Goal: Transaction & Acquisition: Purchase product/service

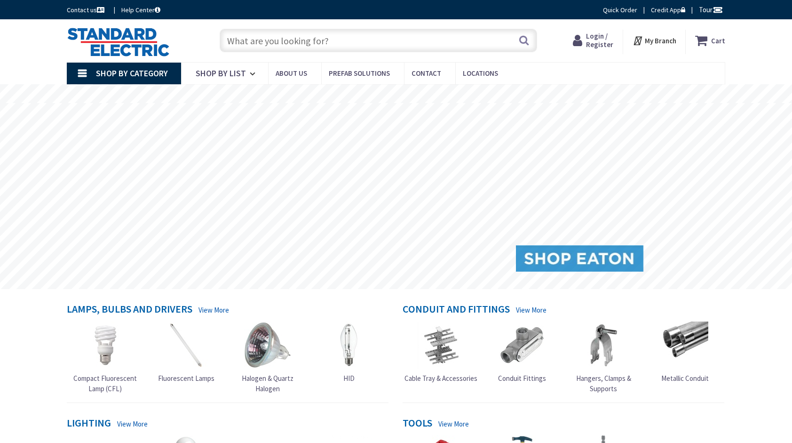
type input "[GEOGRAPHIC_DATA], [GEOGRAPHIC_DATA]"
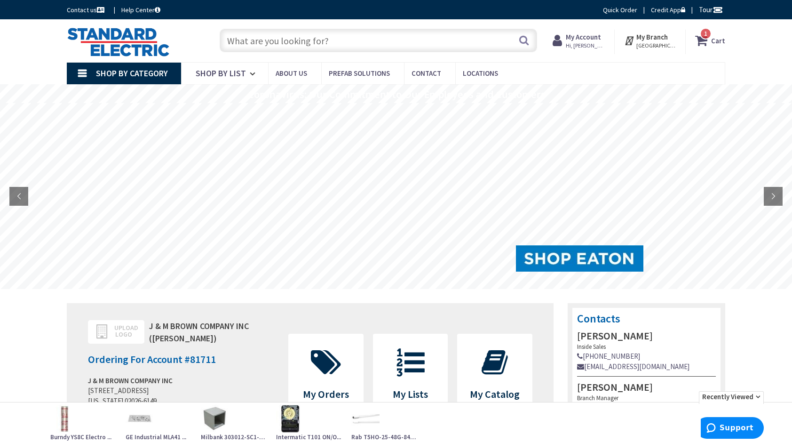
click at [410, 40] on input "text" at bounding box center [379, 41] width 318 height 24
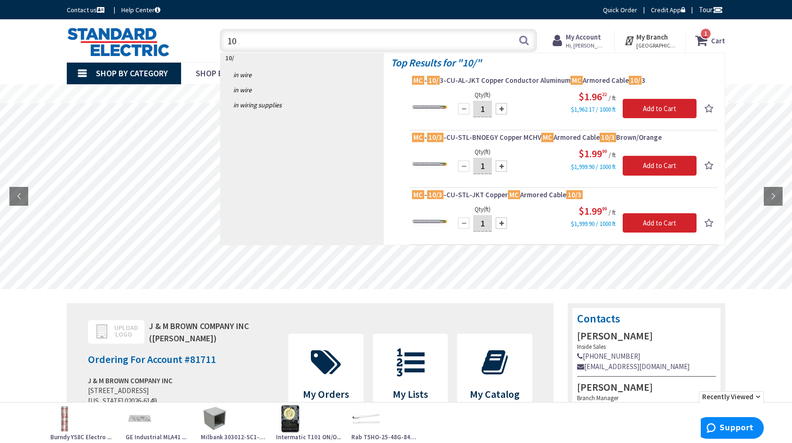
type input "1"
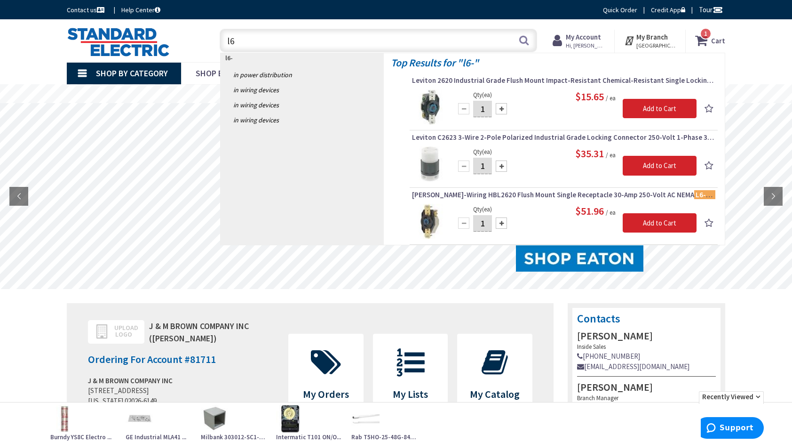
type input "l"
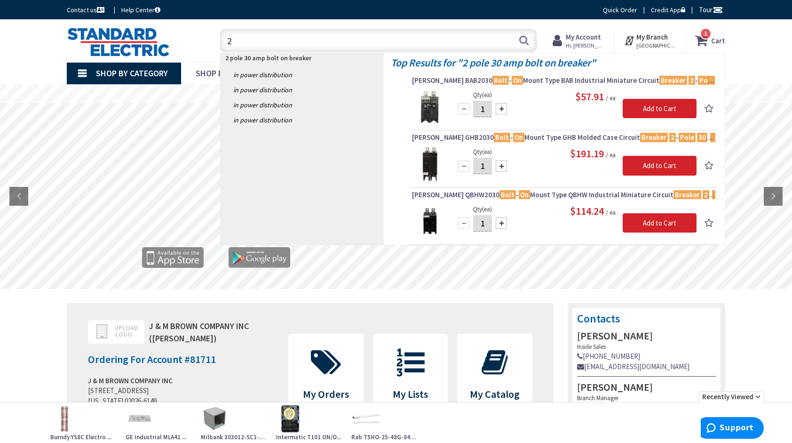
type input "2"
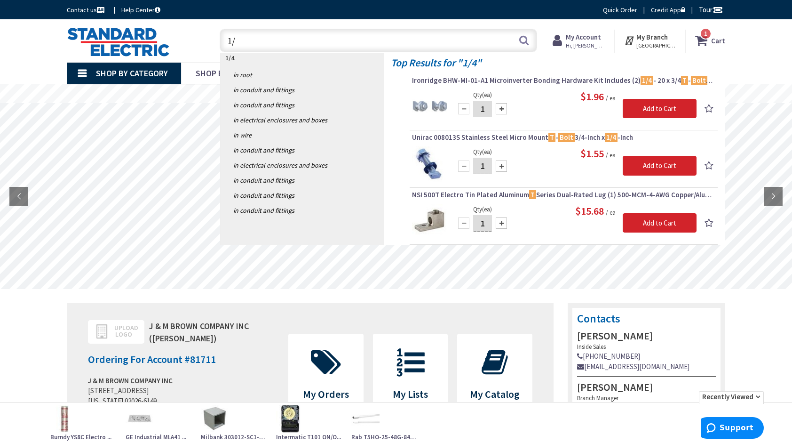
type input "1"
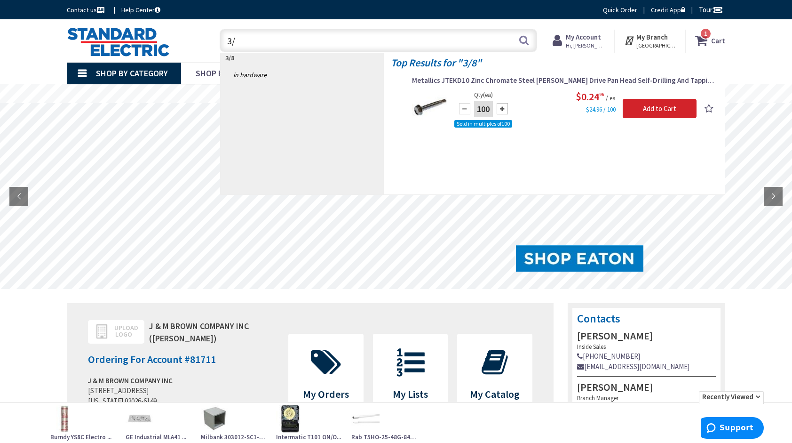
type input "3"
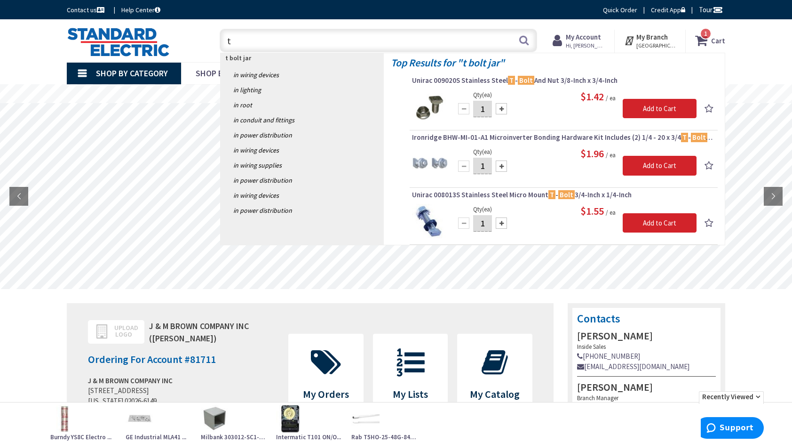
type input "t"
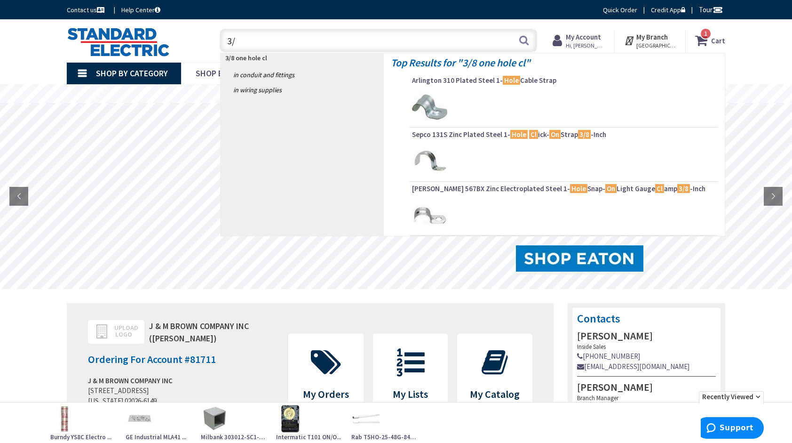
type input "3"
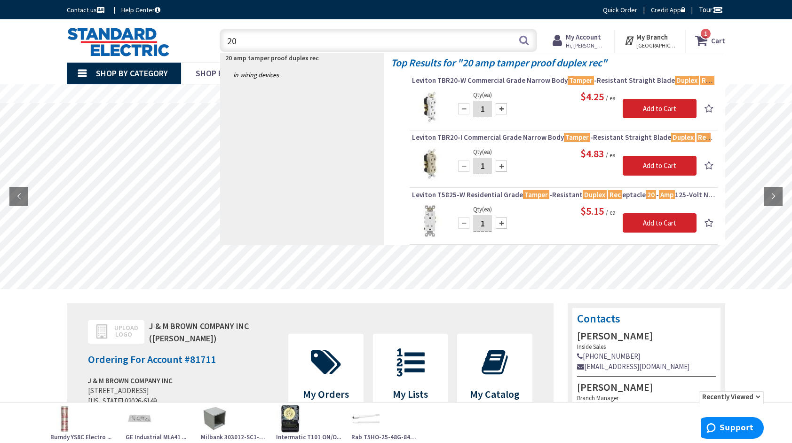
type input "2"
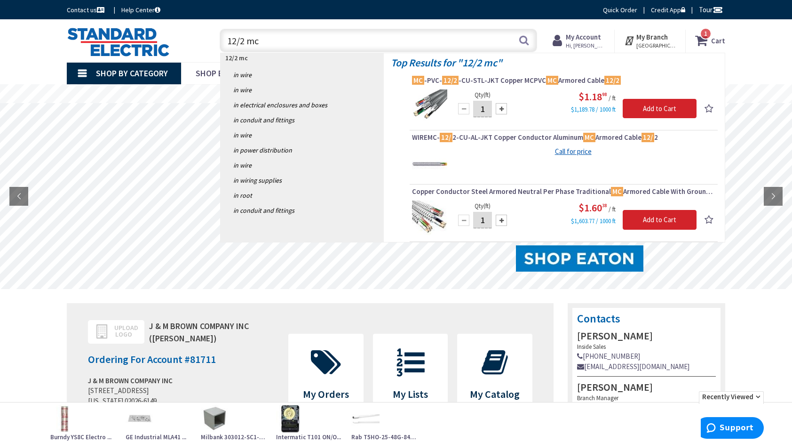
click at [339, 9] on div "Contact us Help Center Quick Order Credit App Tour" at bounding box center [396, 10] width 706 height 10
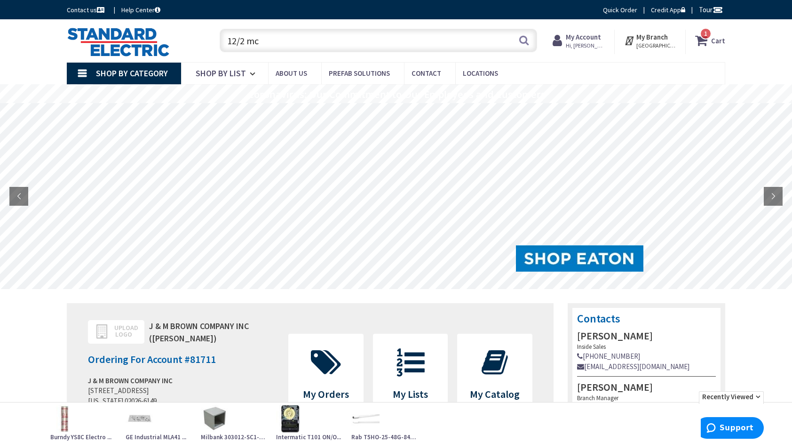
click at [270, 43] on input "12/2 mc" at bounding box center [379, 41] width 318 height 24
type input "1"
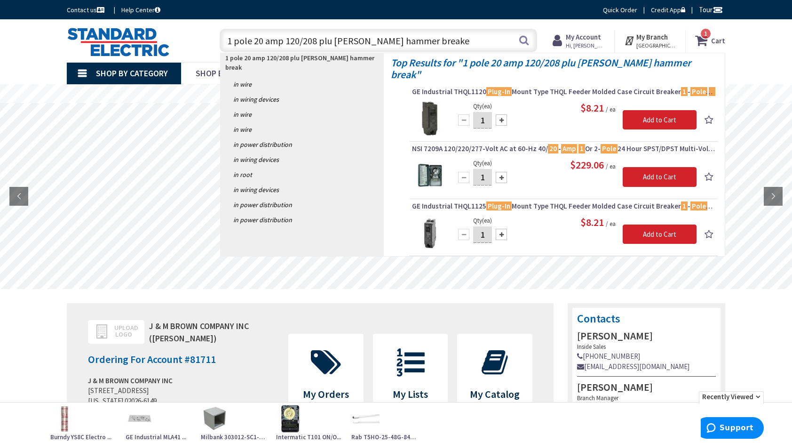
type input "1 pole 20 amp 120/208 plu gin cutler hammer breaker"
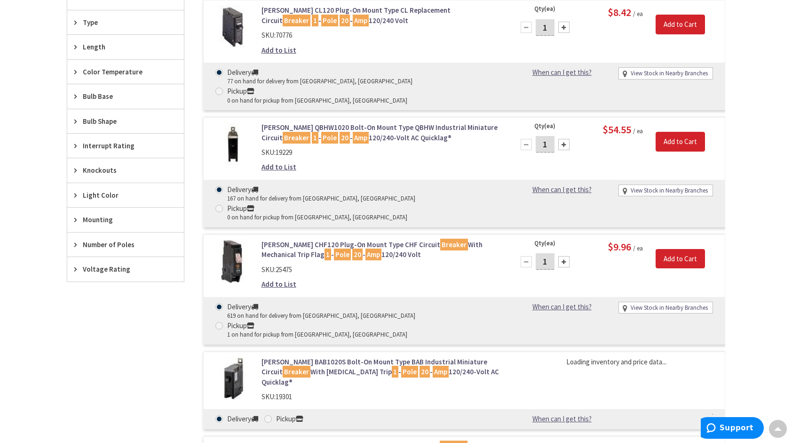
scroll to position [600, 0]
